Goal: Find specific page/section: Find specific page/section

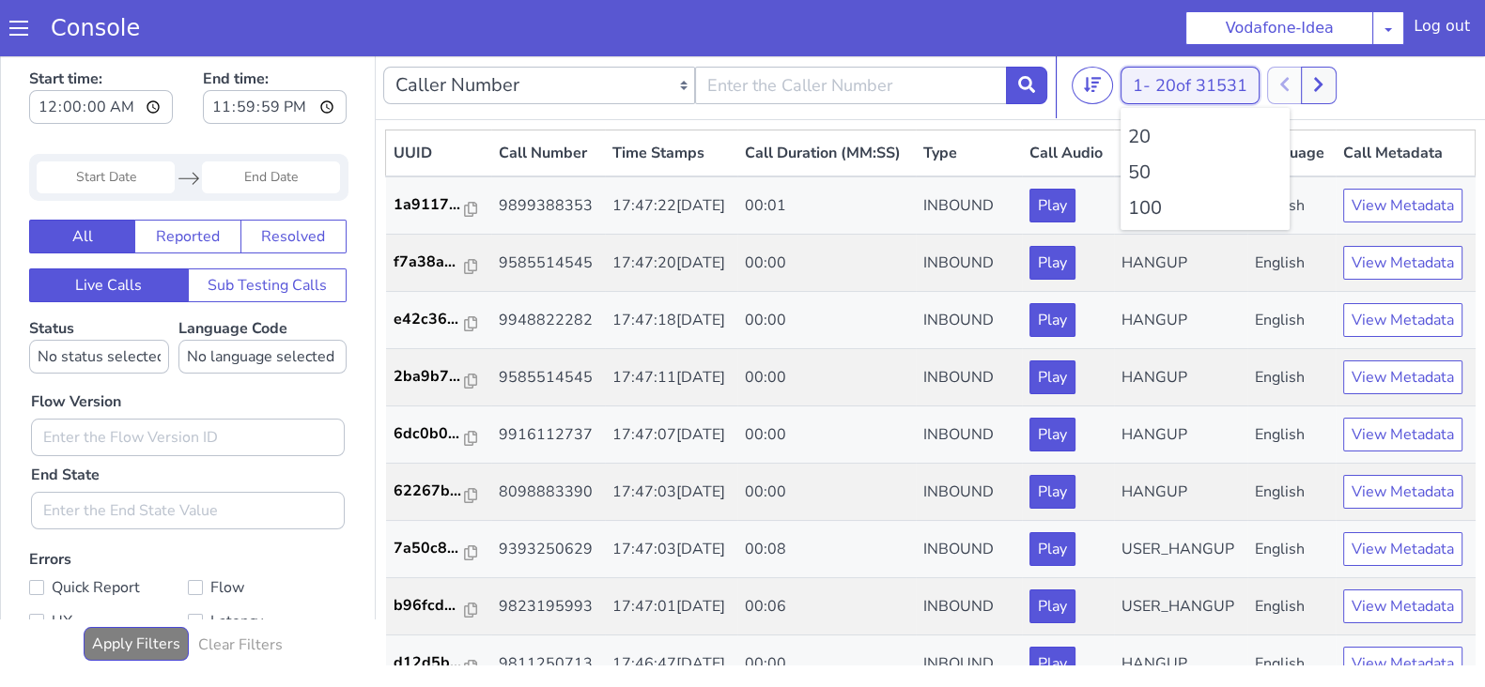
click at [1176, 86] on span "20 of 31531" at bounding box center [1201, 85] width 92 height 23
click at [1165, 213] on li "100" at bounding box center [1205, 208] width 154 height 28
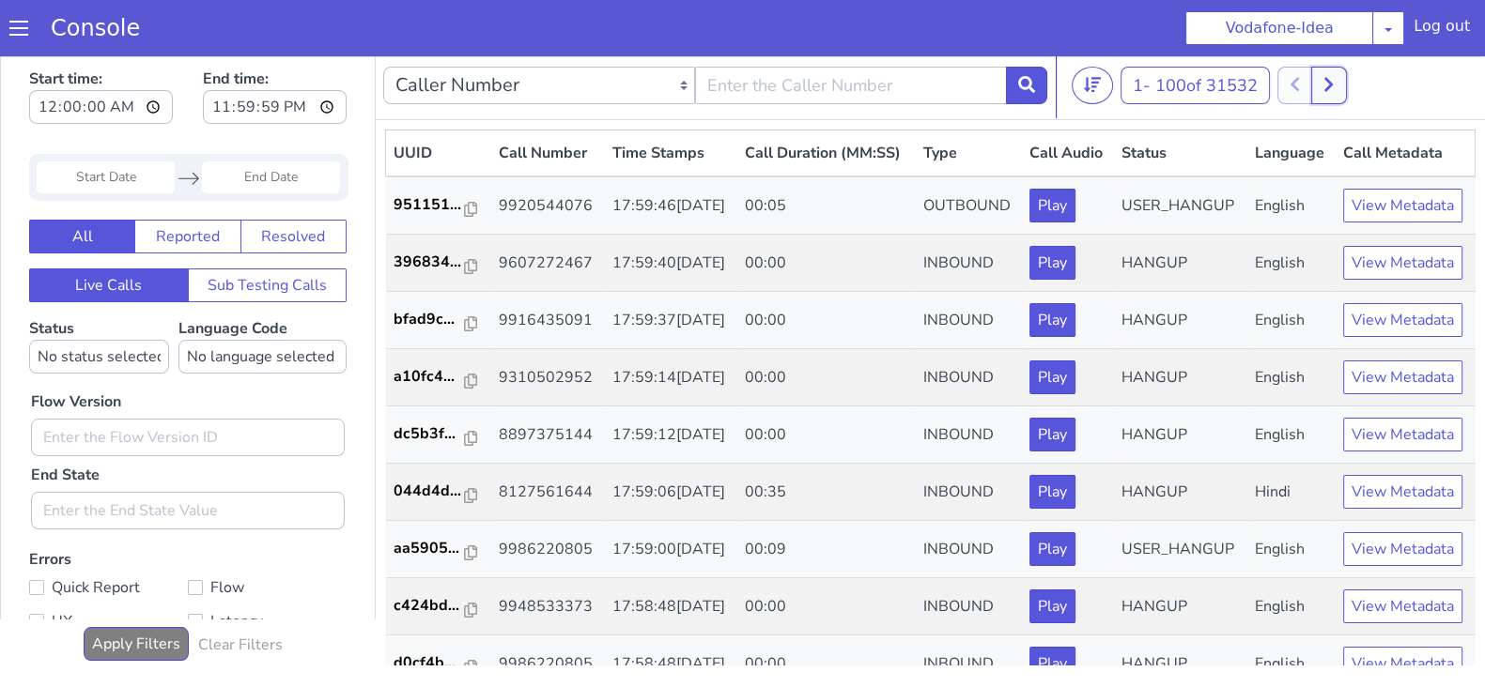
click at [1338, 91] on button at bounding box center [1328, 86] width 35 height 38
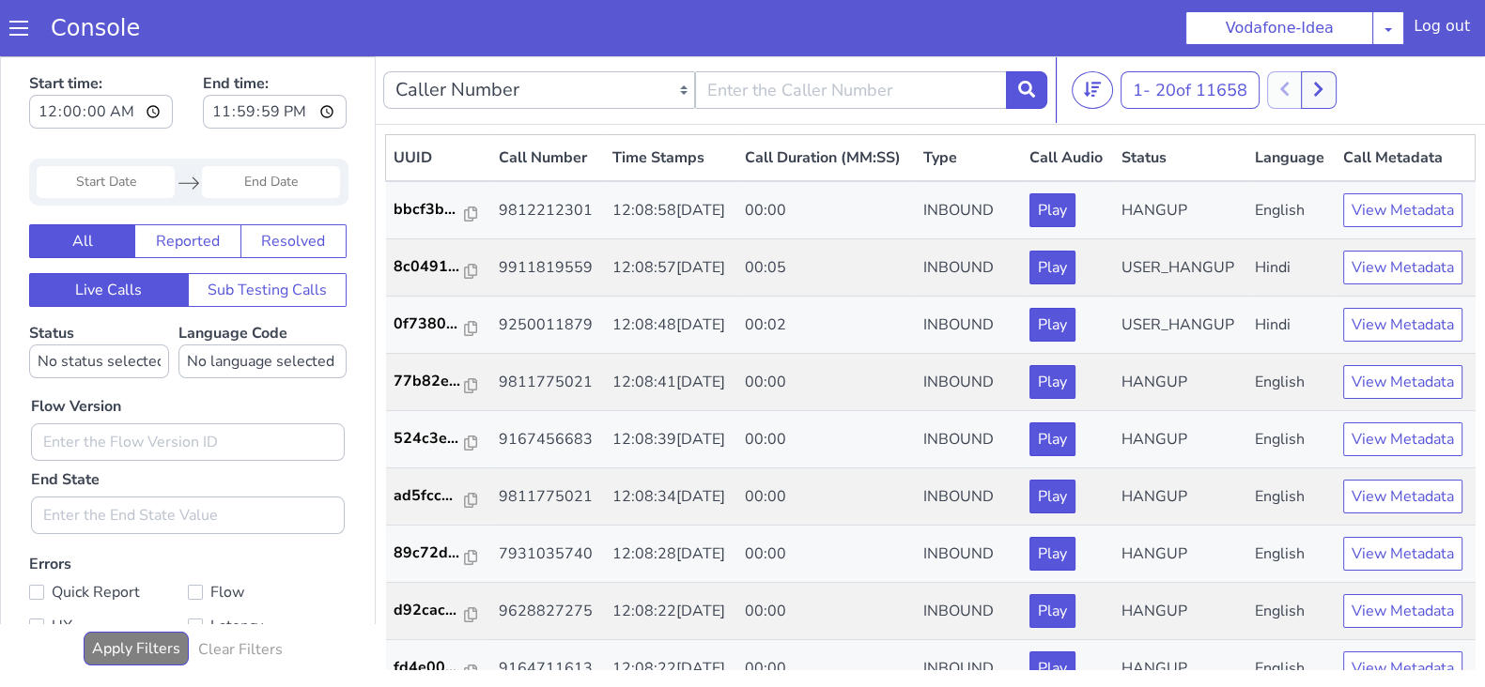
scroll to position [5, 0]
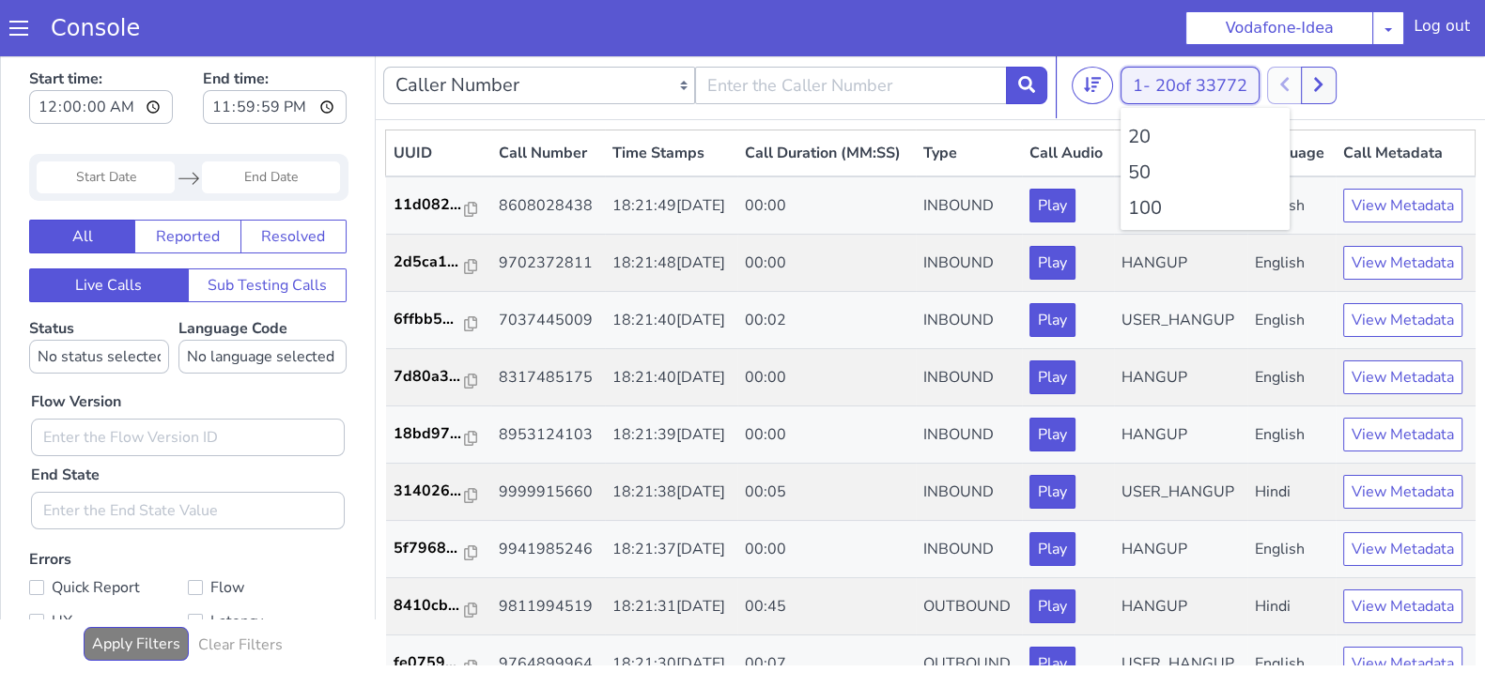
click at [1146, 73] on button "1 - 20 of 33772" at bounding box center [1189, 86] width 139 height 38
click at [1136, 202] on li "100" at bounding box center [1205, 208] width 154 height 28
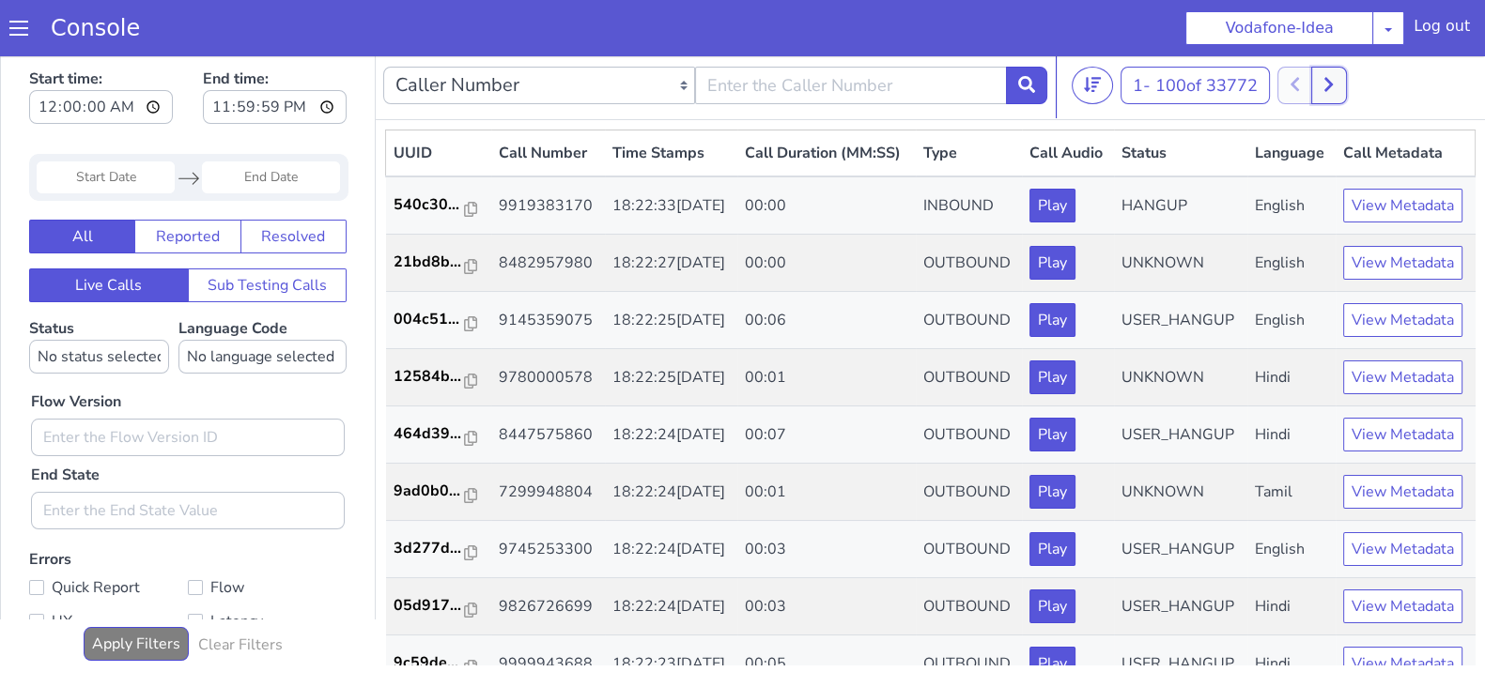
click at [1331, 77] on icon at bounding box center [1328, 84] width 10 height 17
